Goal: Navigation & Orientation: Find specific page/section

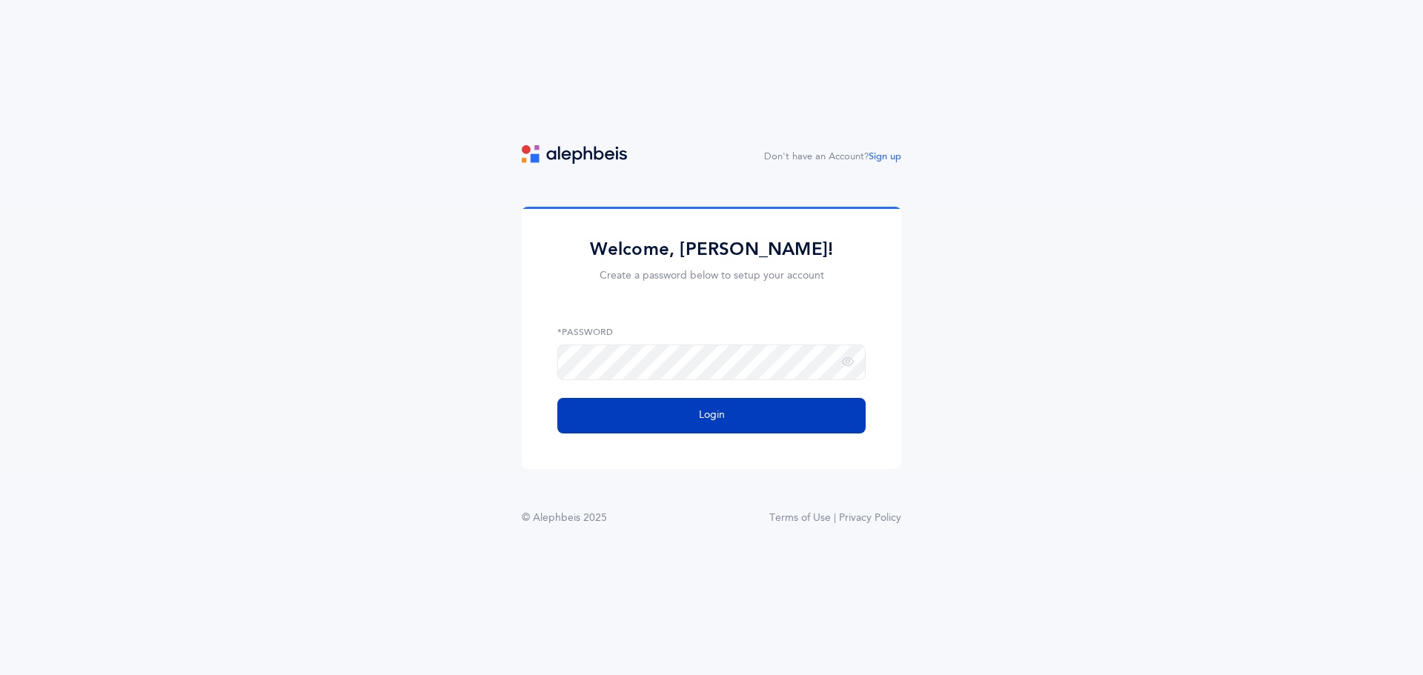
click at [659, 408] on button "Login" at bounding box center [711, 416] width 308 height 36
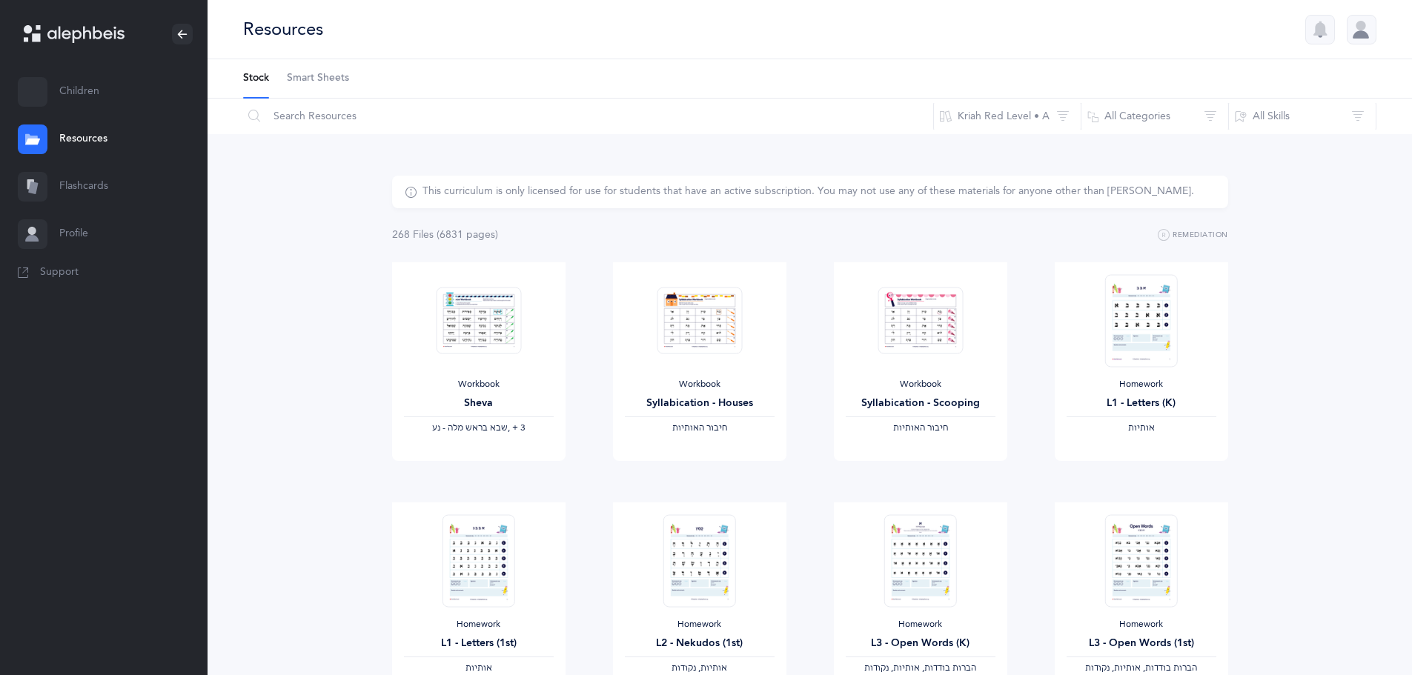
click at [78, 182] on link "Flashcards" at bounding box center [104, 186] width 208 height 47
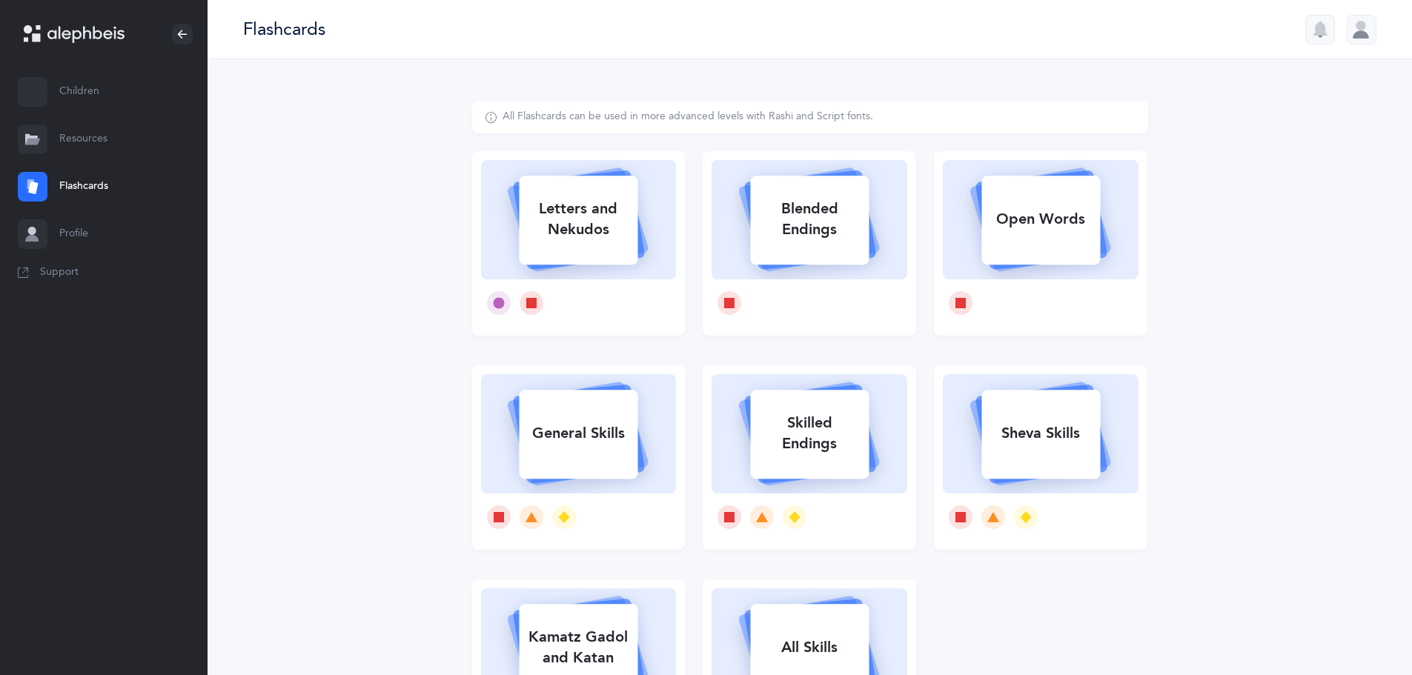
click at [82, 141] on link "Resources" at bounding box center [104, 139] width 208 height 47
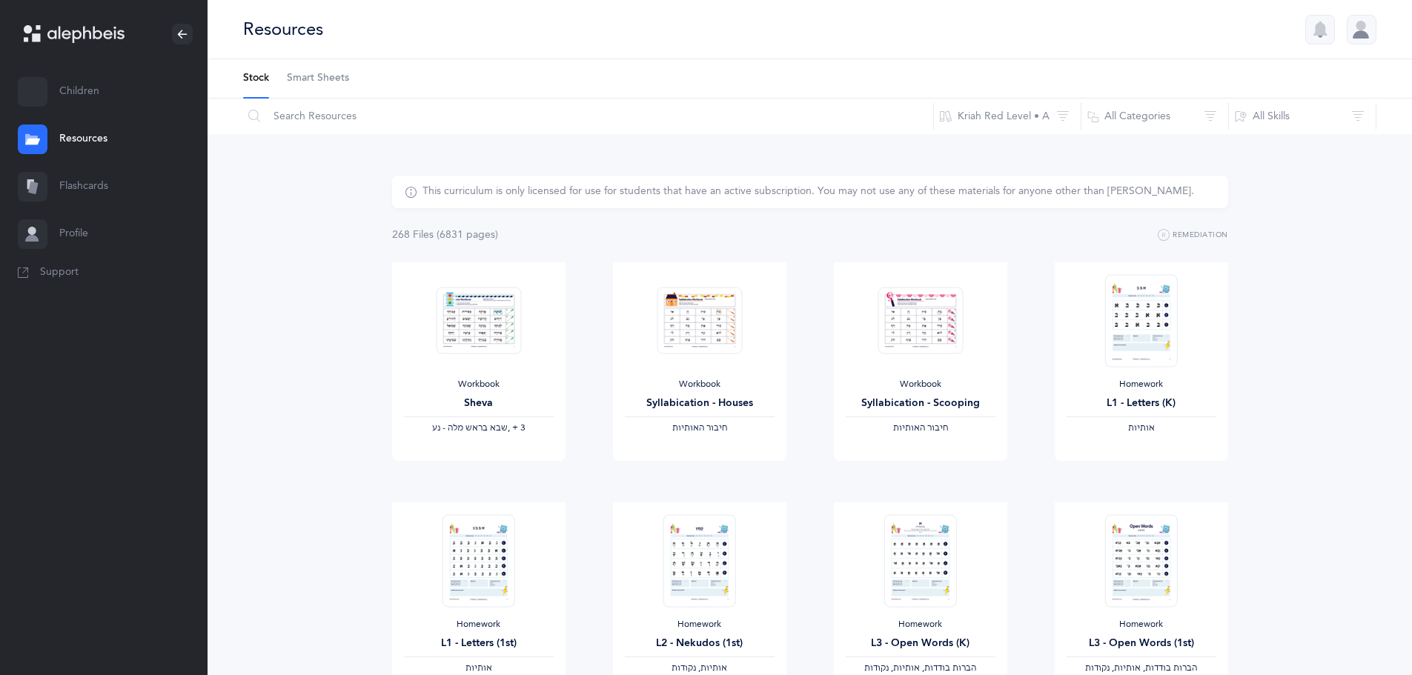
click at [328, 86] on link "Smart Sheets" at bounding box center [318, 78] width 62 height 39
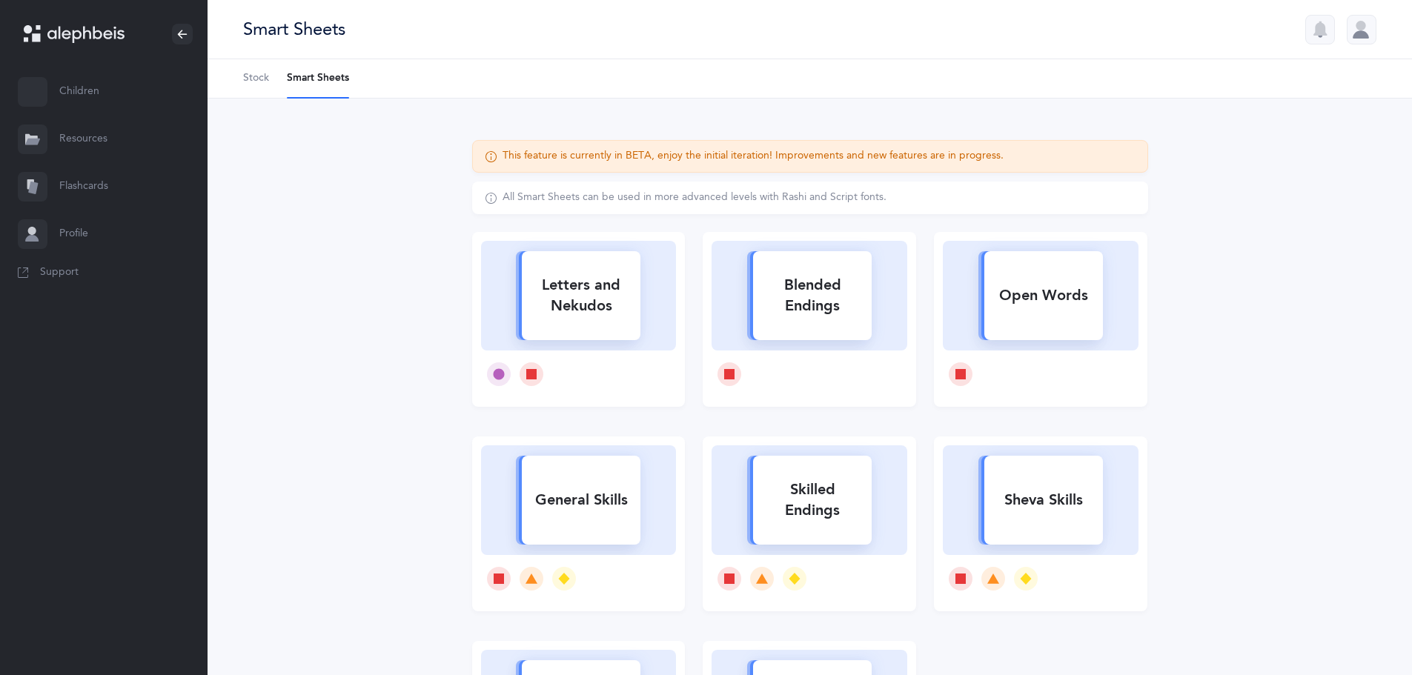
click at [255, 76] on span "Stock" at bounding box center [256, 78] width 26 height 15
